Goal: Navigation & Orientation: Find specific page/section

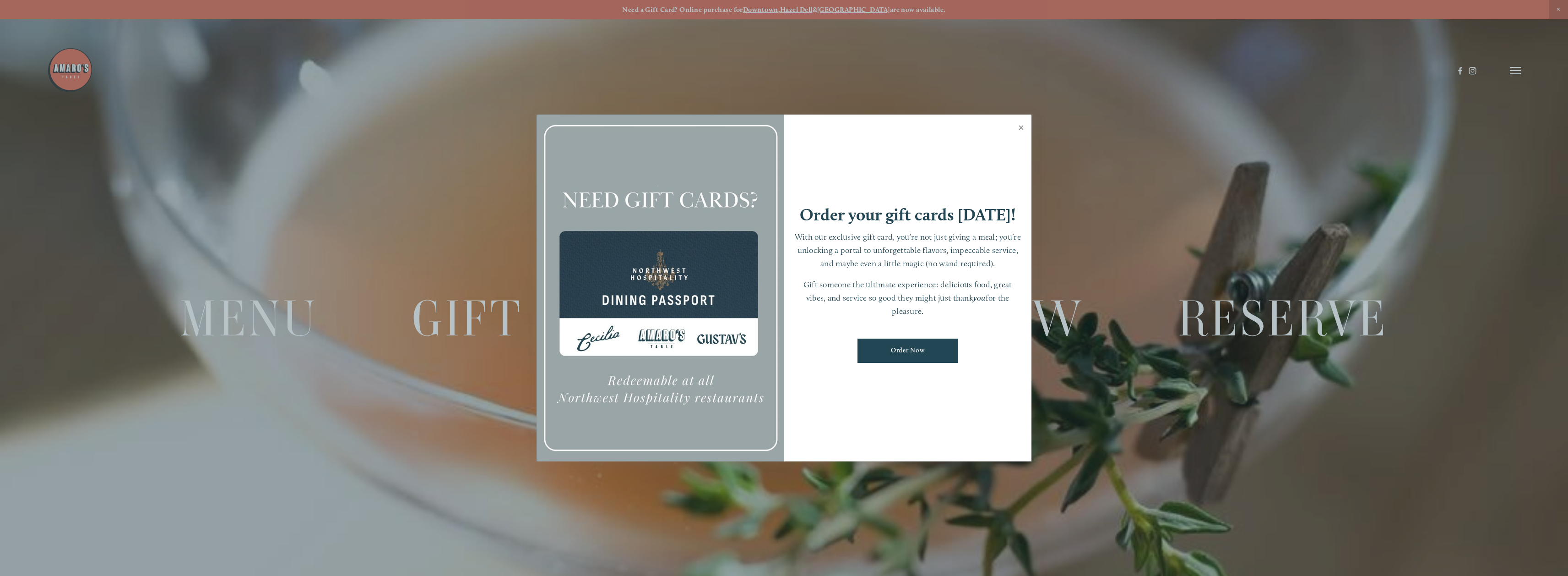
click at [1019, 129] on link "Close" at bounding box center [1020, 129] width 17 height 26
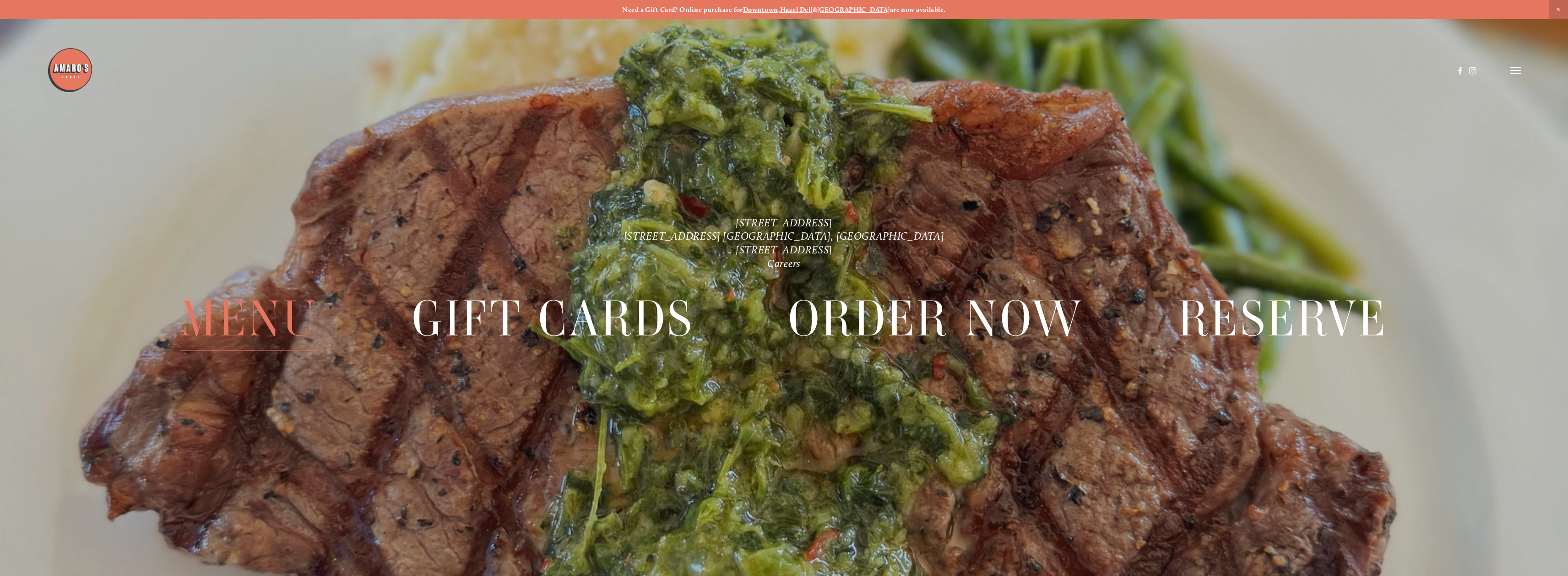
click at [265, 317] on span "Menu" at bounding box center [249, 320] width 138 height 64
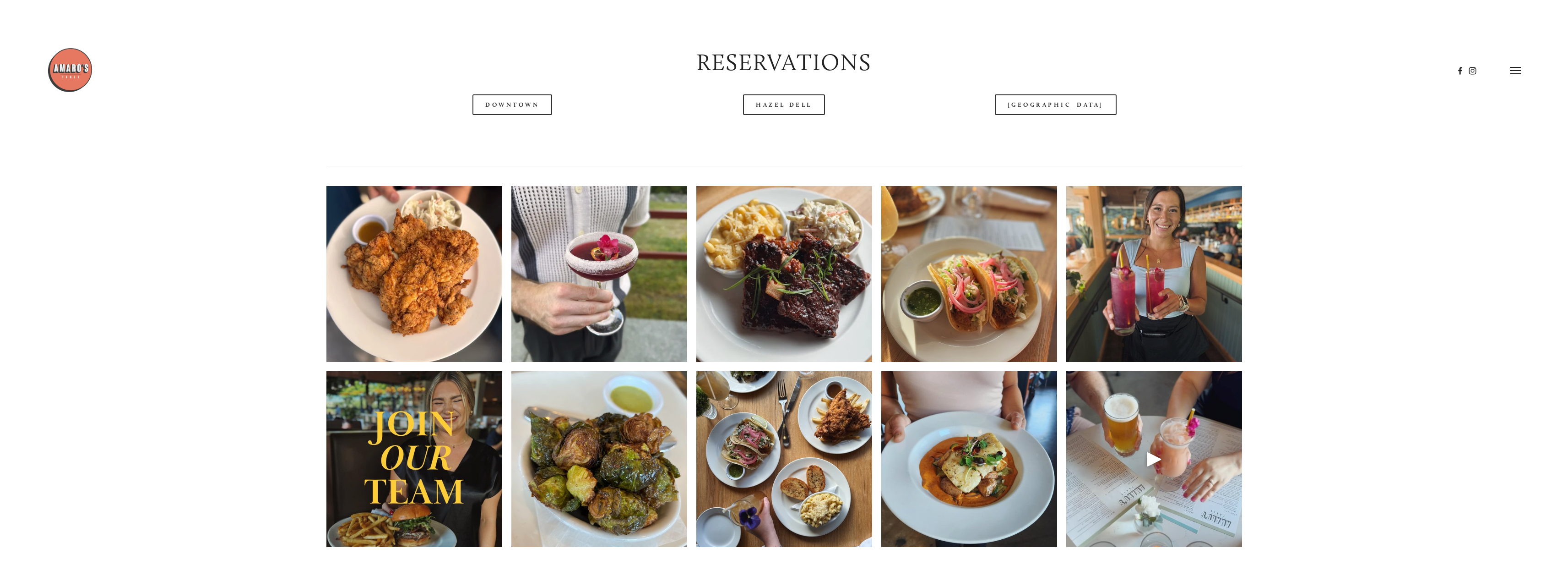
scroll to position [1192, 0]
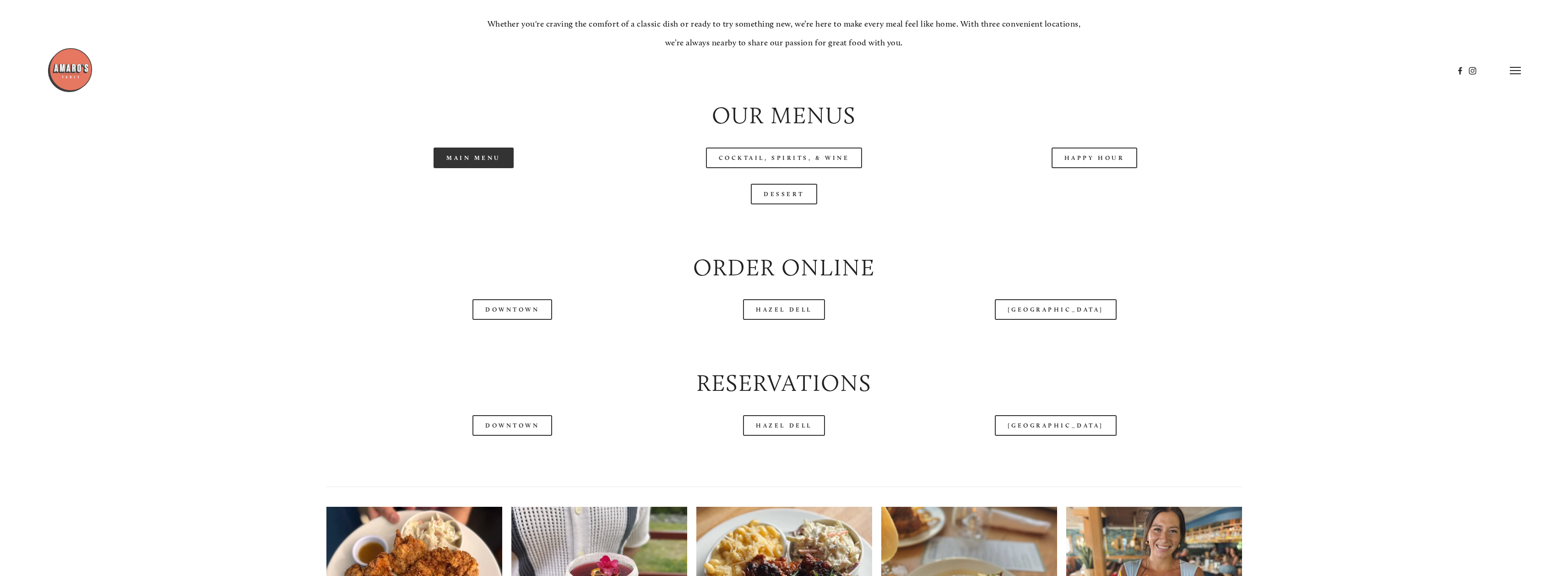
click at [468, 161] on link "Main Menu" at bounding box center [473, 158] width 80 height 21
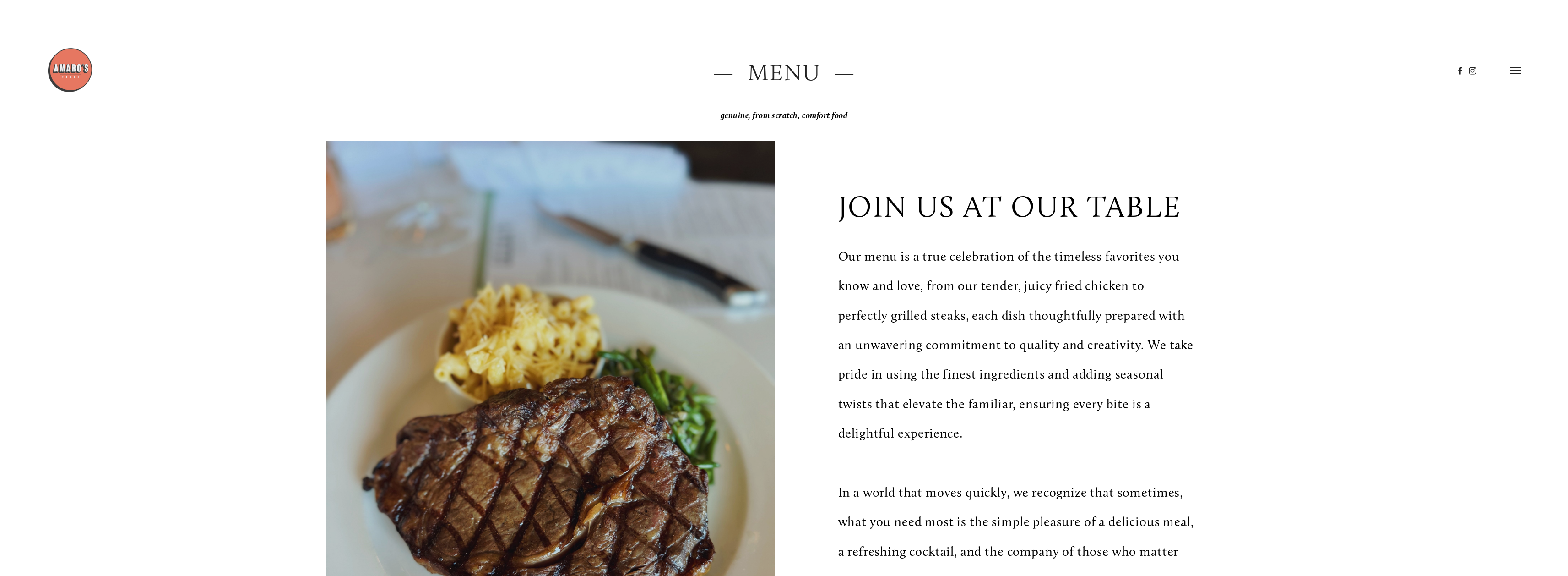
scroll to position [0, 0]
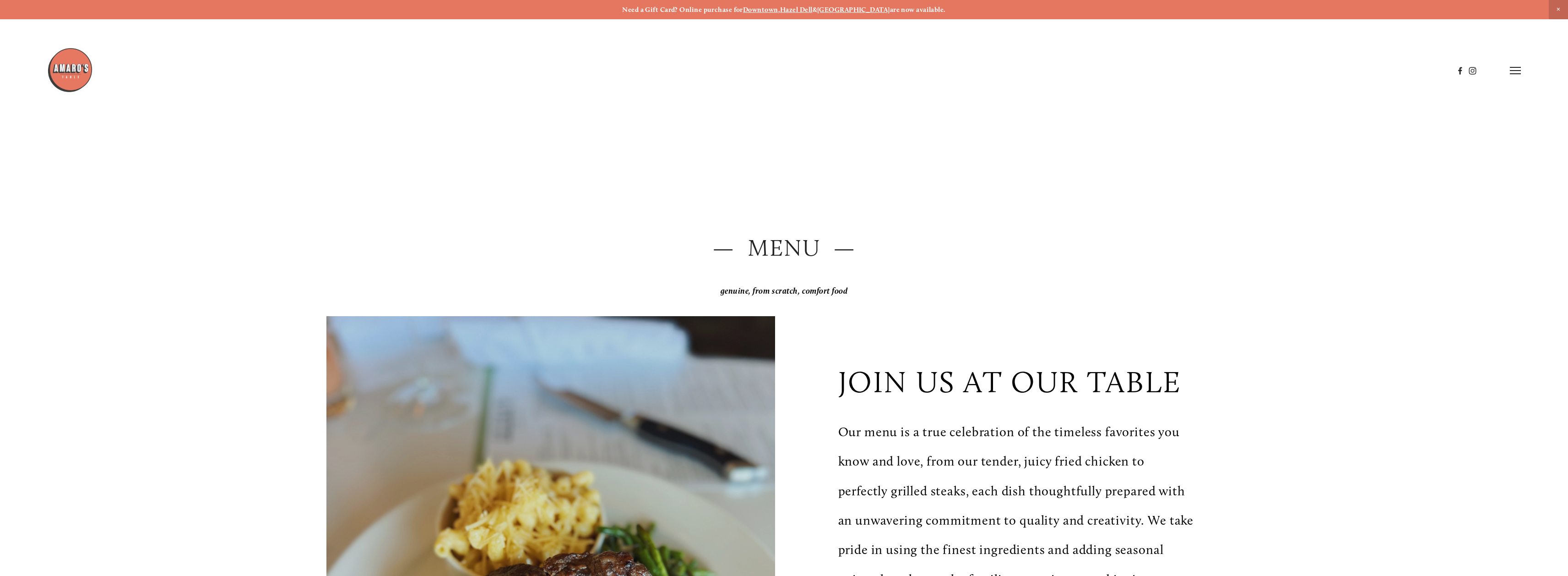
click at [71, 76] on img at bounding box center [70, 70] width 46 height 46
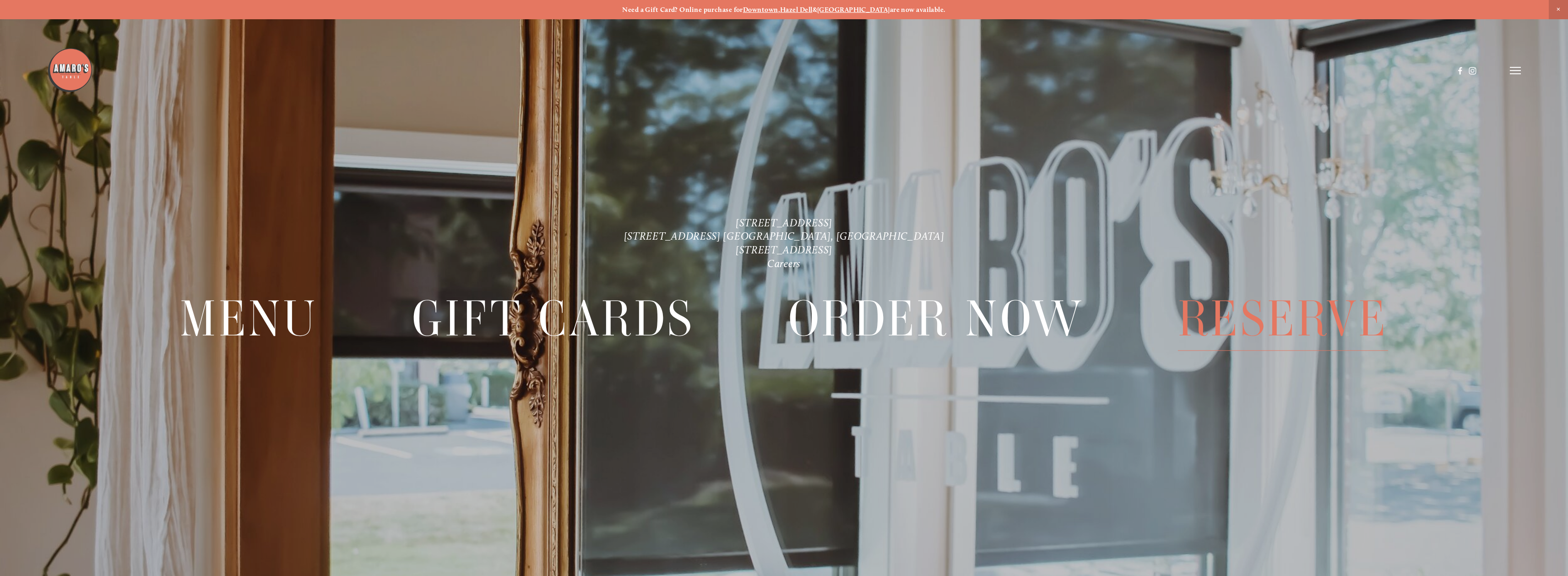
click at [1261, 329] on span "Reserve" at bounding box center [1283, 320] width 210 height 64
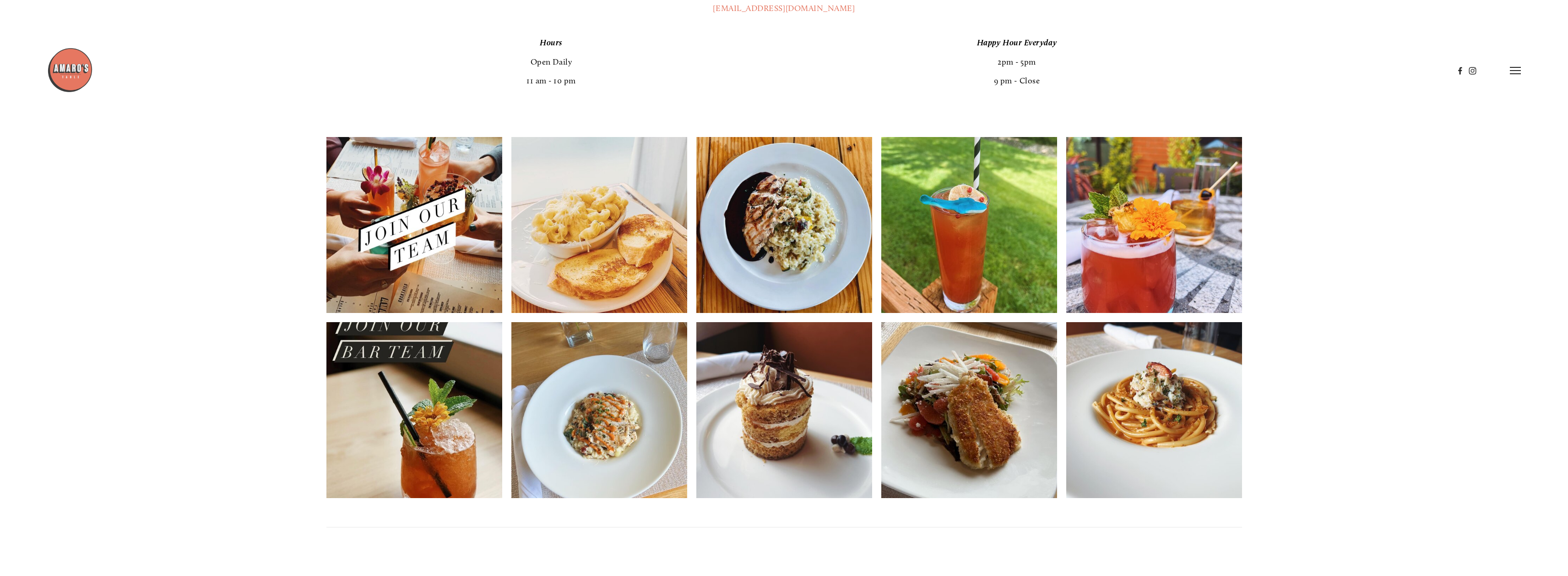
scroll to position [550, 0]
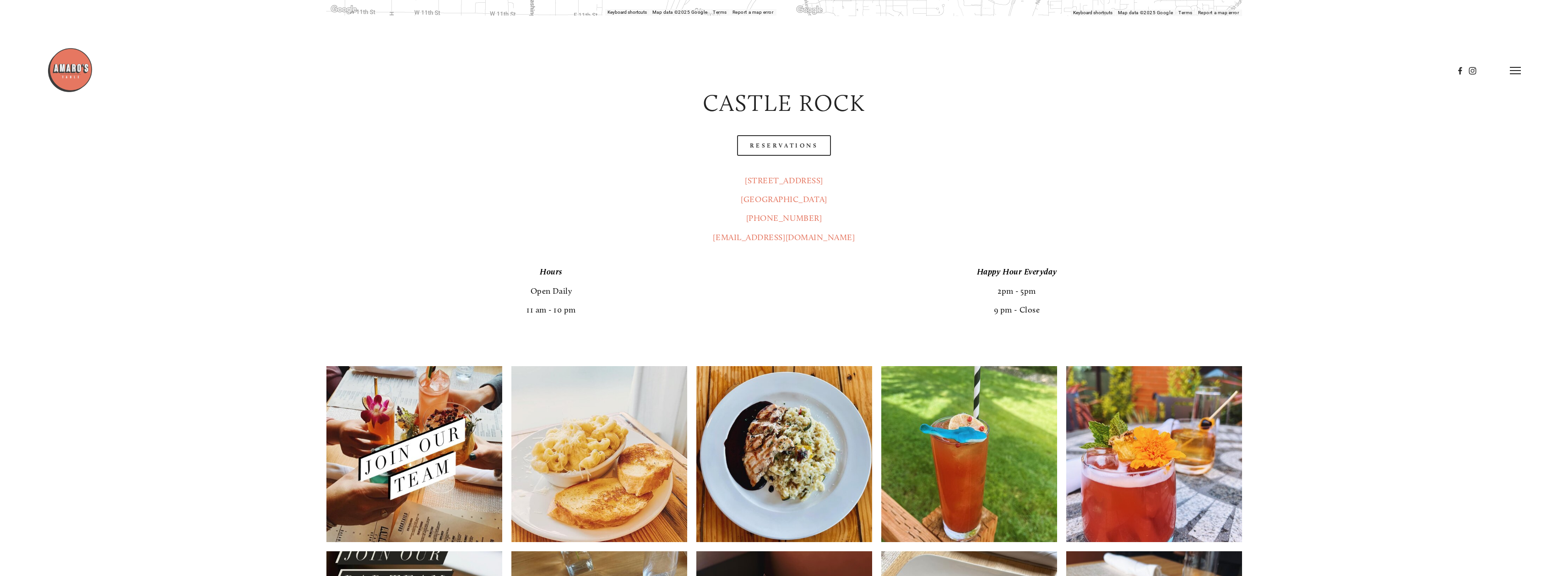
click at [776, 141] on header "Menu Order Now Visit Gallery 0" at bounding box center [784, 71] width 1474 height 142
click at [792, 144] on link "Reservations" at bounding box center [785, 145] width 94 height 21
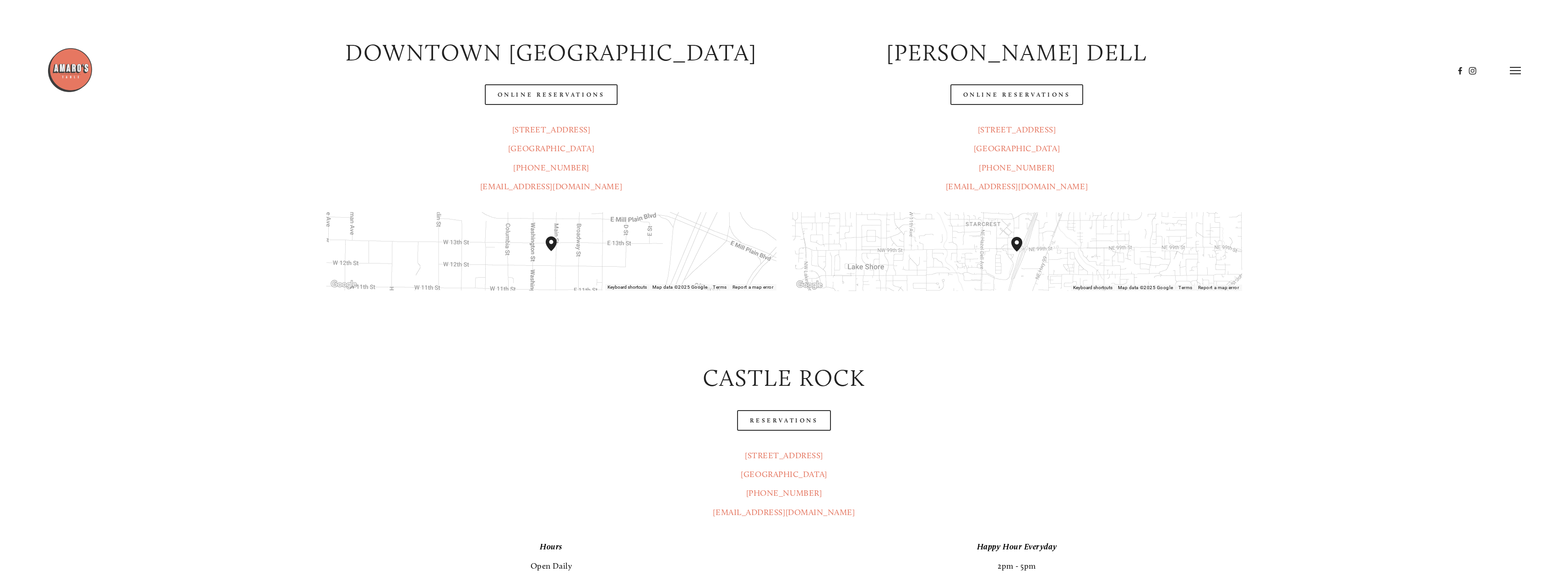
scroll to position [0, 0]
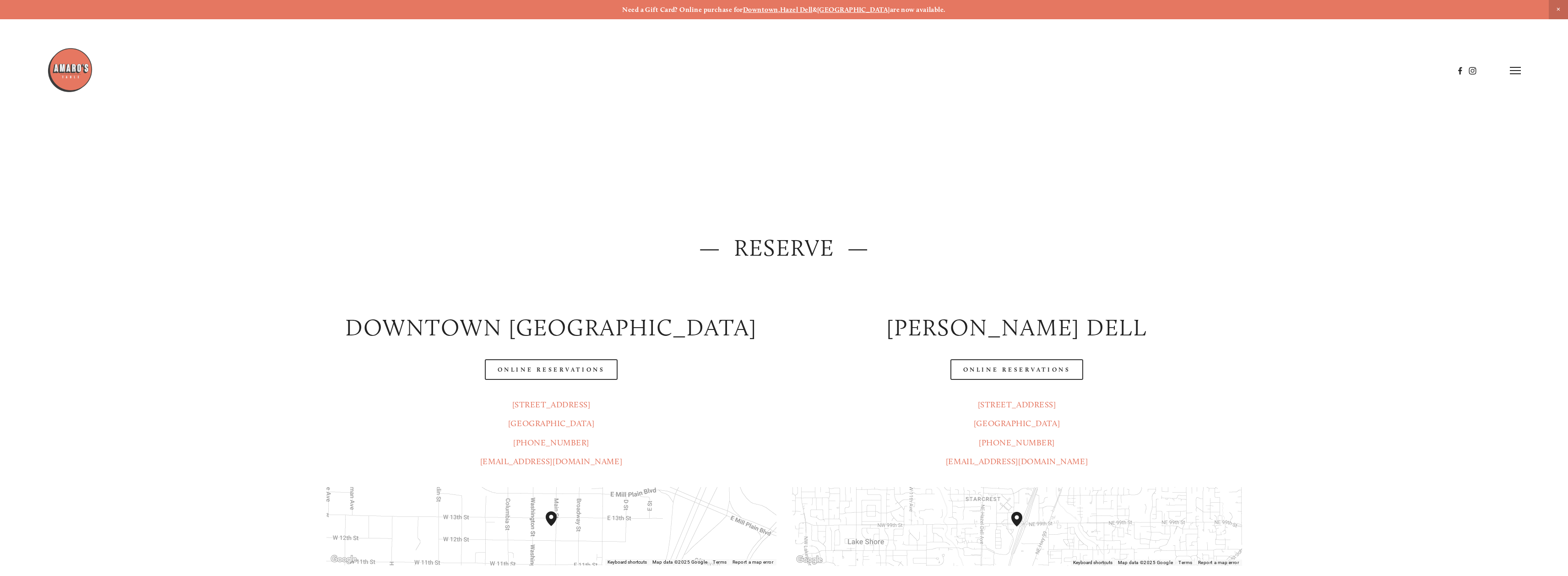
click at [65, 62] on img at bounding box center [70, 70] width 46 height 46
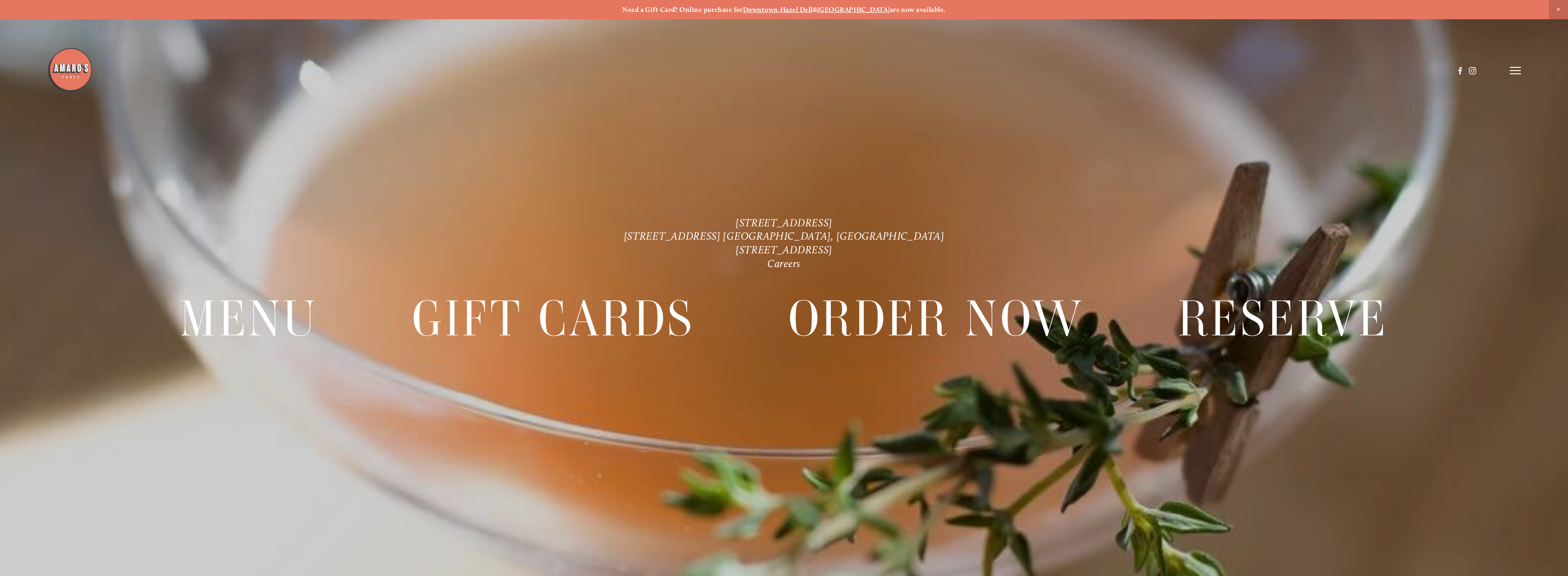
click at [1517, 68] on icon at bounding box center [1516, 70] width 11 height 8
click at [1391, 72] on span "Gallery" at bounding box center [1393, 70] width 23 height 8
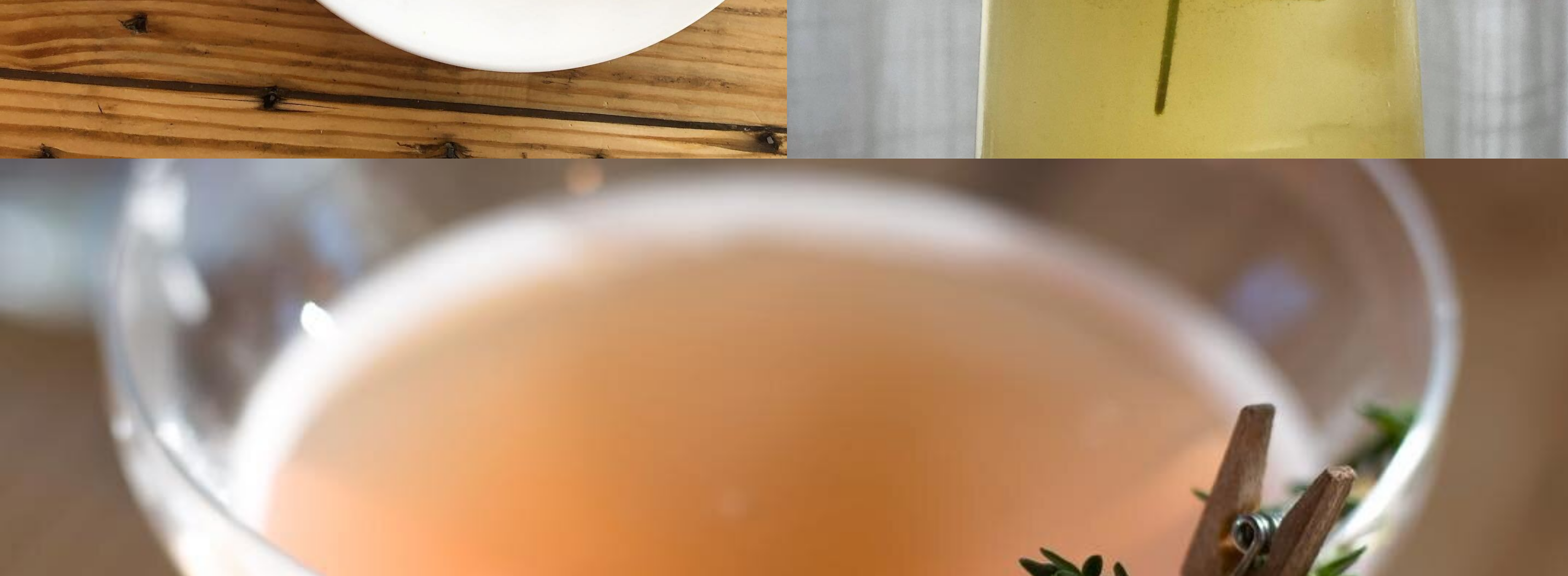
scroll to position [8064, 0]
